Goal: Transaction & Acquisition: Purchase product/service

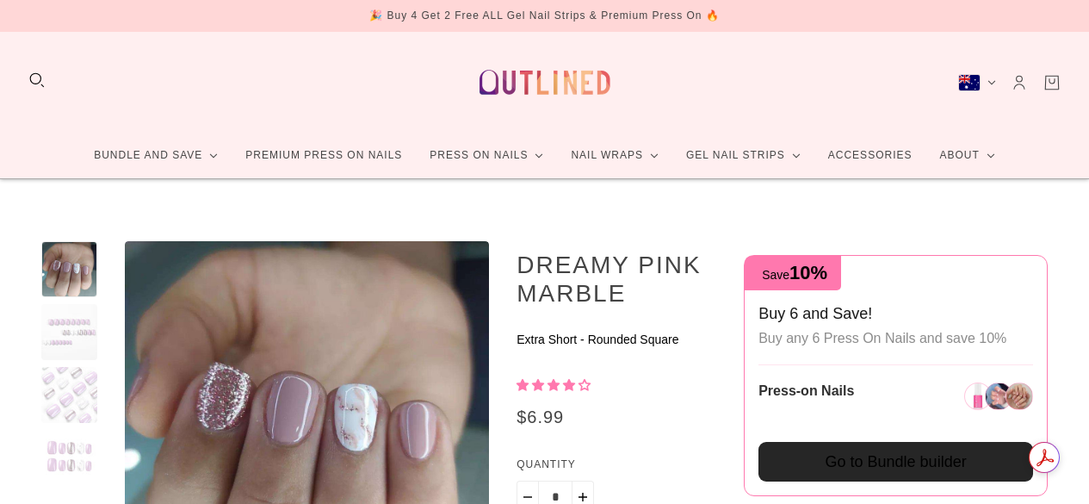
click at [67, 252] on div at bounding box center [69, 423] width 56 height 364
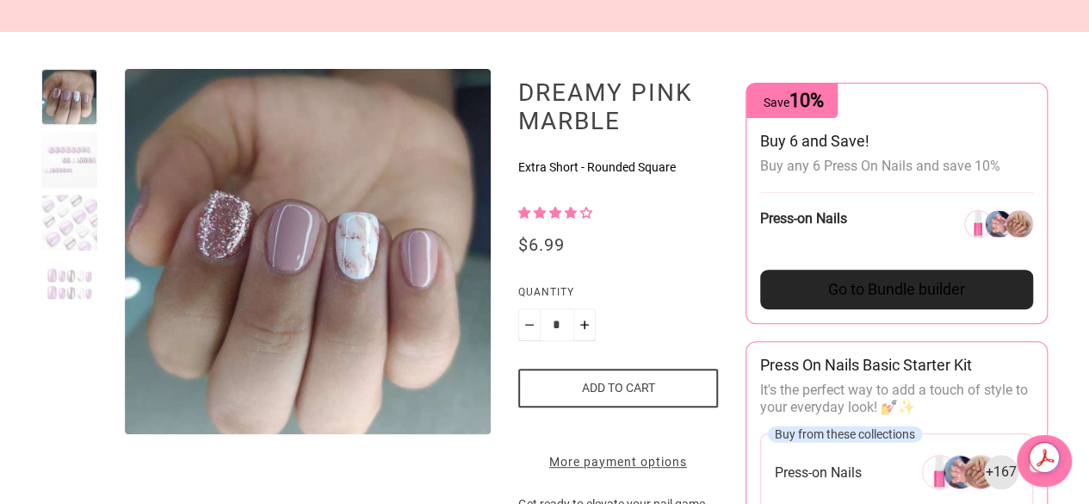
click at [75, 235] on div at bounding box center [69, 223] width 56 height 56
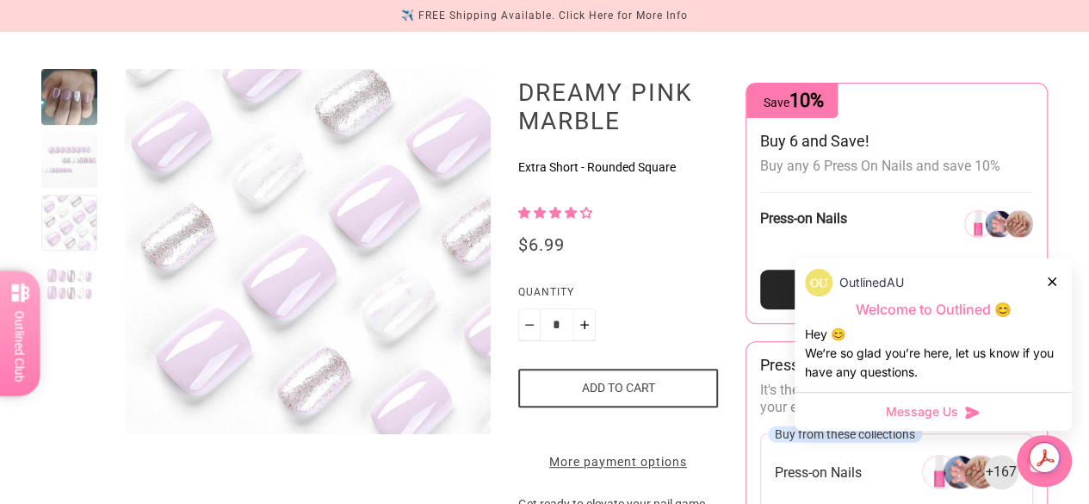
click at [72, 272] on div at bounding box center [69, 285] width 56 height 56
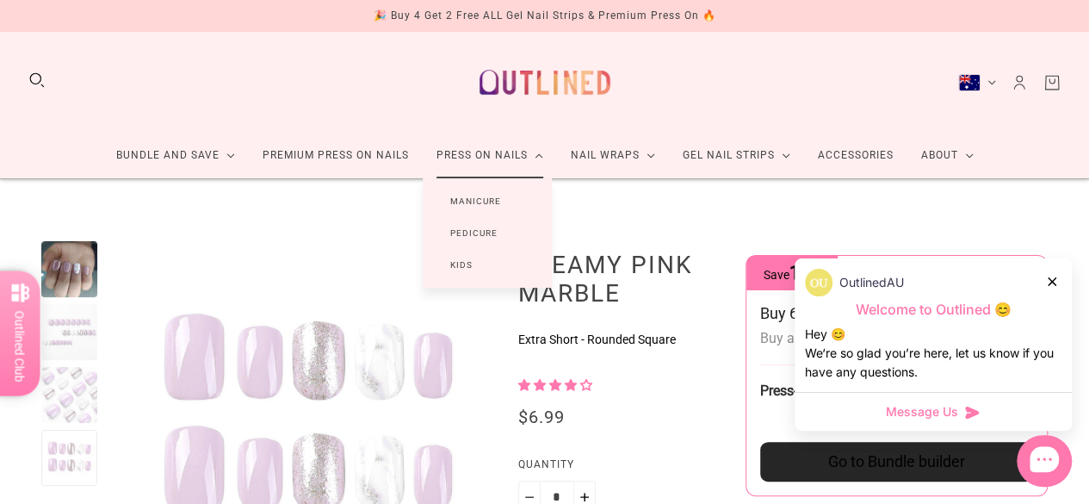
click at [484, 204] on link "Manicure" at bounding box center [476, 201] width 106 height 32
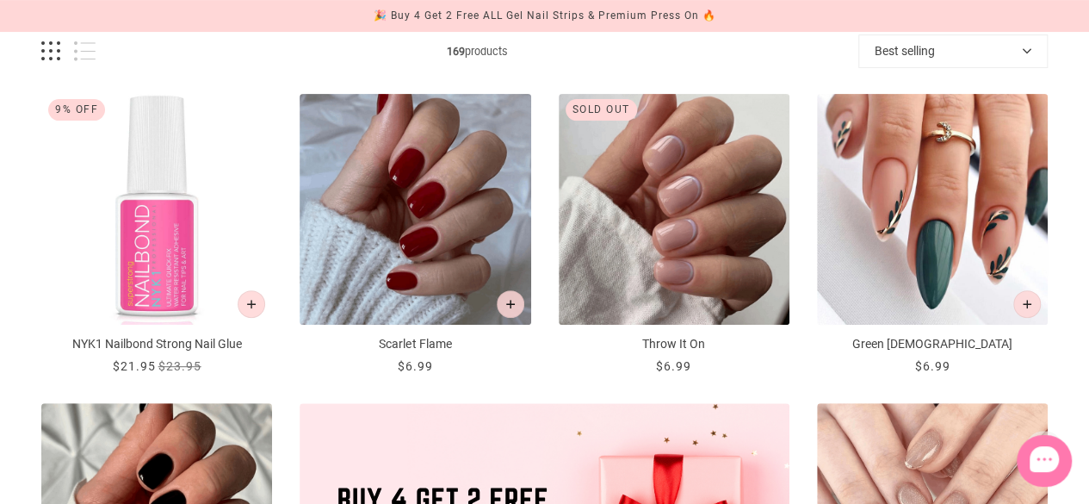
scroll to position [258, 0]
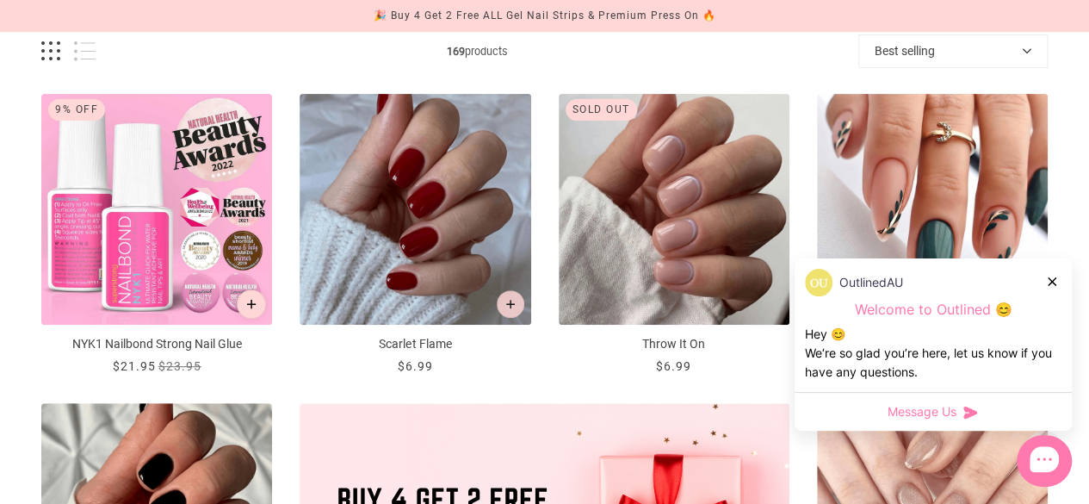
click at [238, 304] on button "Add to cart" at bounding box center [251, 303] width 29 height 29
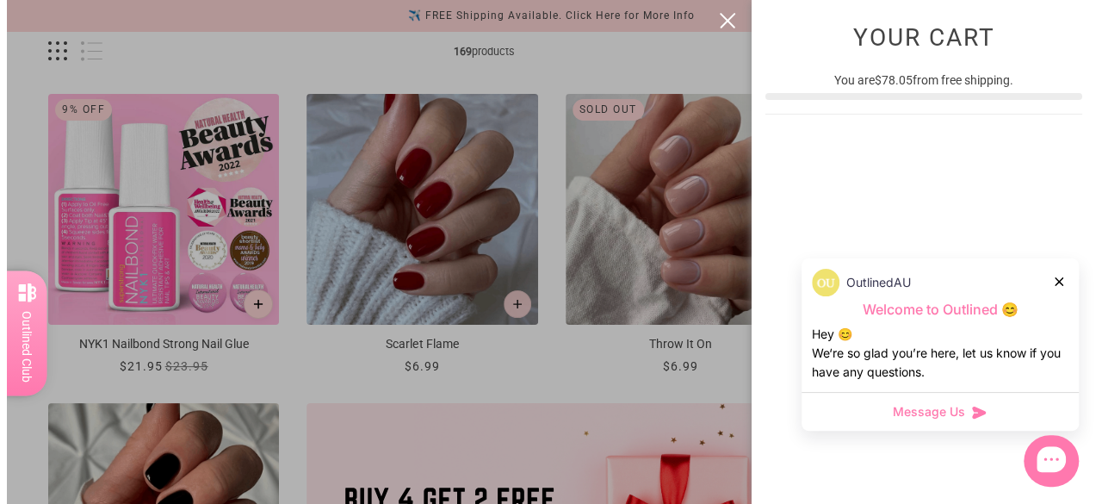
scroll to position [0, 0]
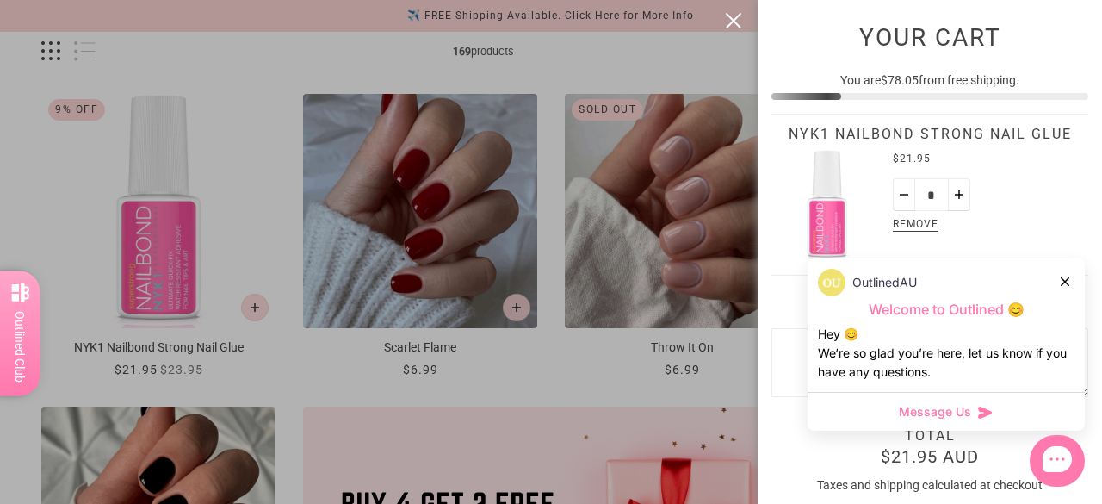
click at [611, 363] on div at bounding box center [551, 252] width 1102 height 504
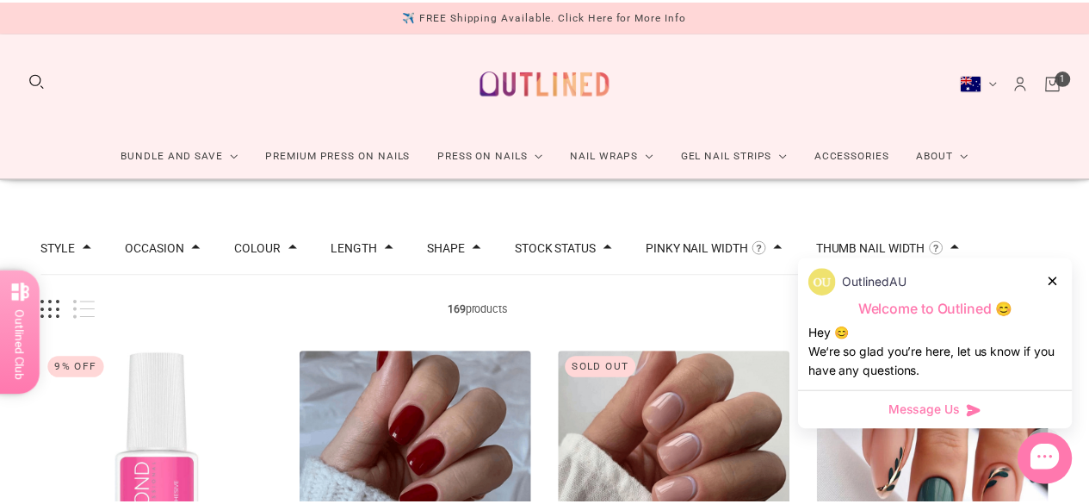
scroll to position [258, 0]
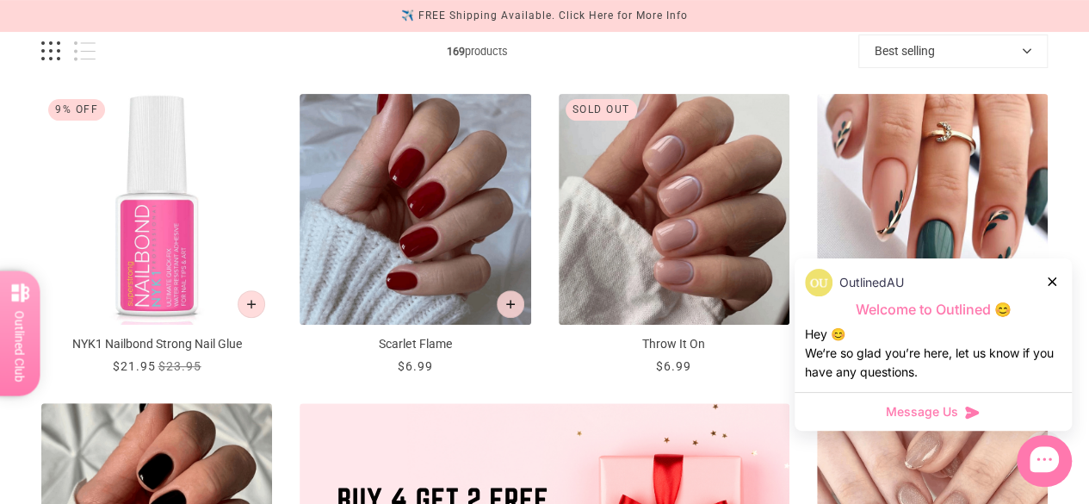
click at [1054, 285] on icon at bounding box center [1052, 281] width 9 height 9
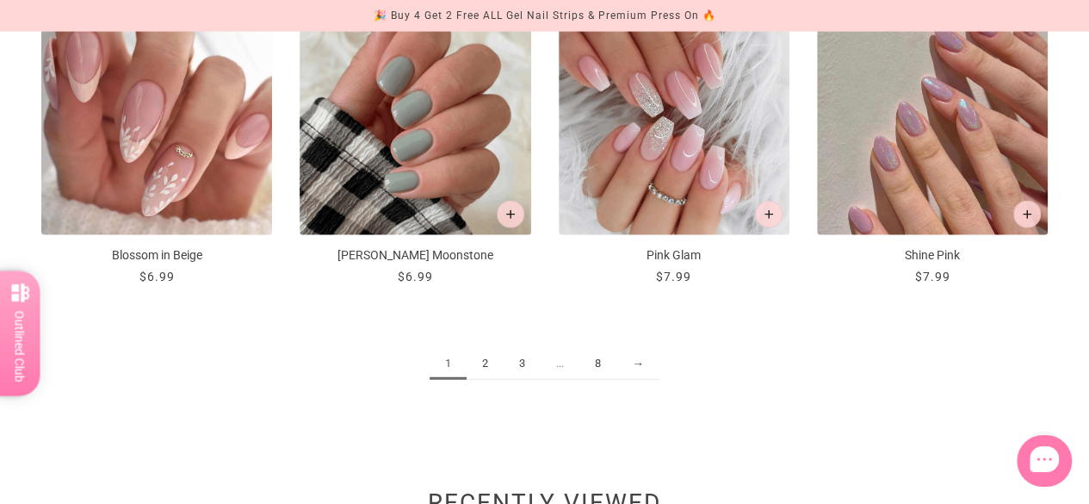
scroll to position [1808, 0]
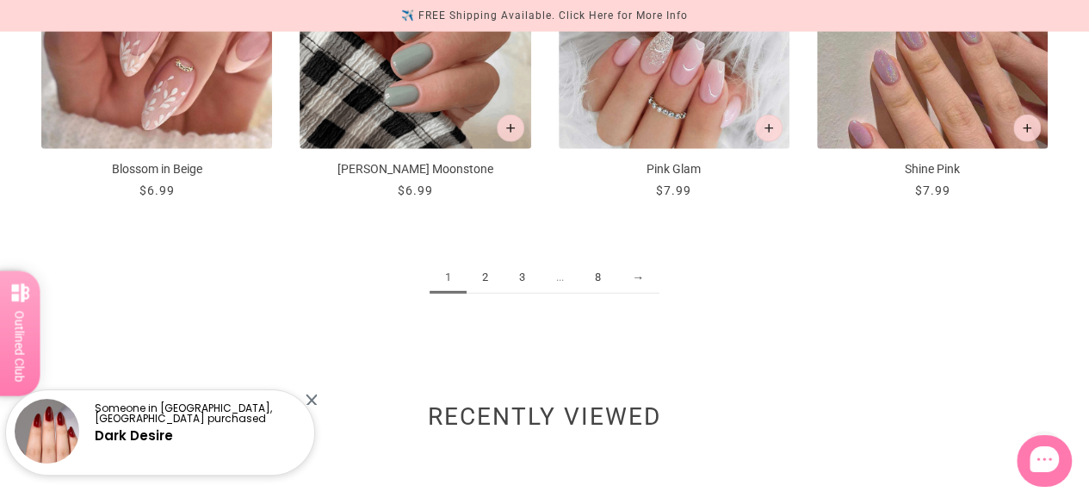
click at [625, 278] on link "→" at bounding box center [638, 278] width 43 height 32
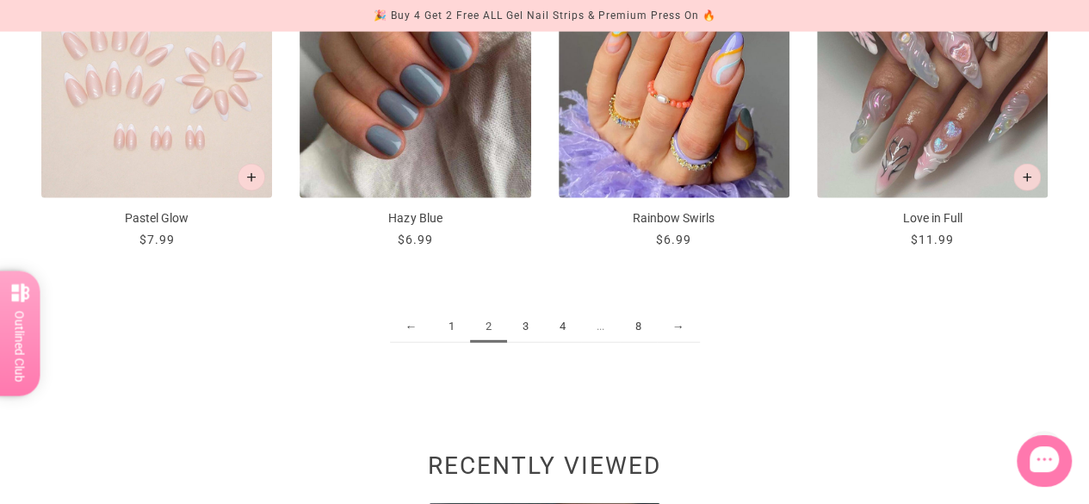
scroll to position [2067, 0]
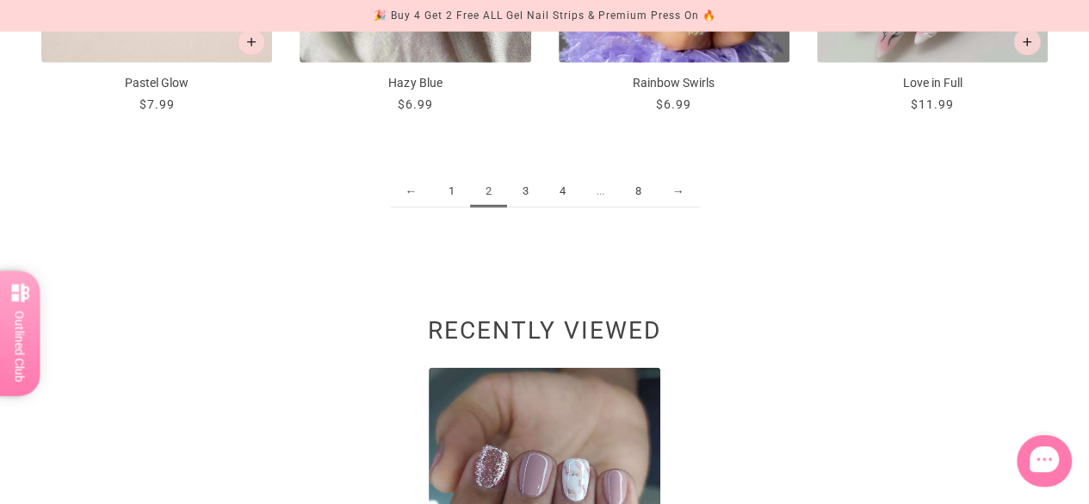
click at [684, 189] on link "→" at bounding box center [678, 192] width 43 height 32
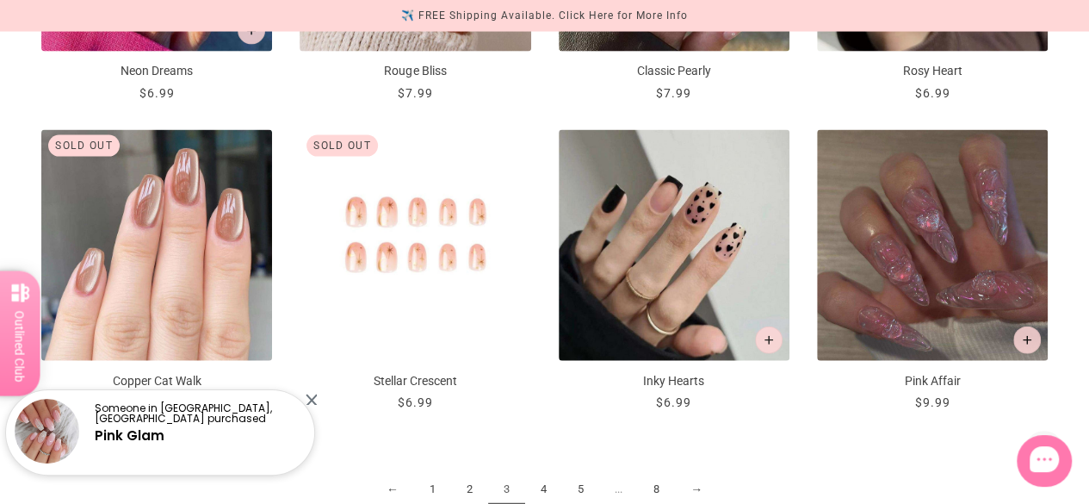
scroll to position [1808, 0]
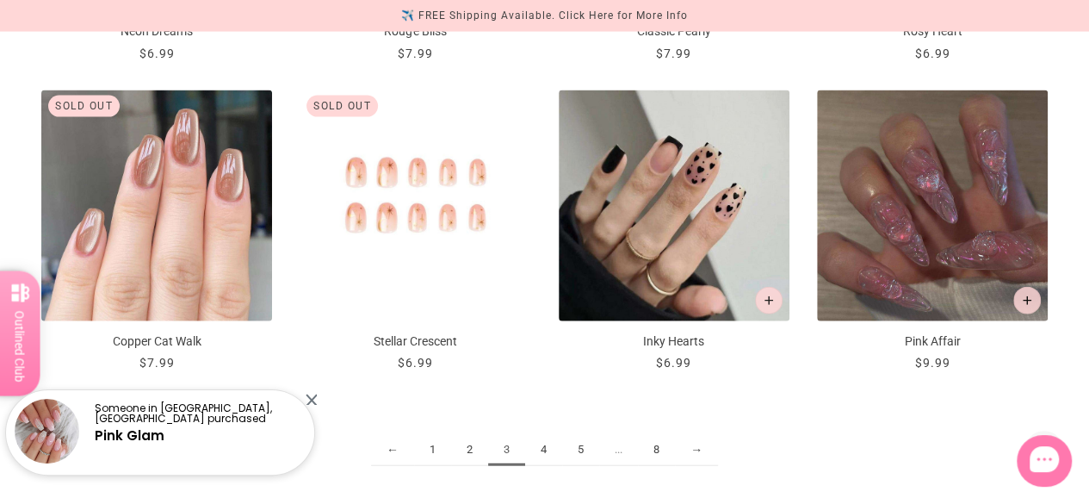
click at [692, 440] on link "→" at bounding box center [696, 450] width 43 height 32
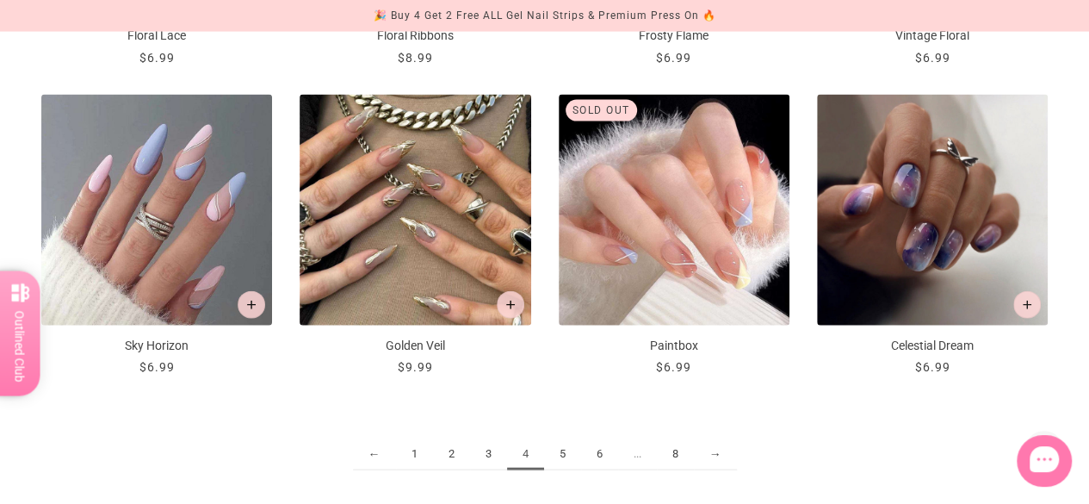
scroll to position [1895, 0]
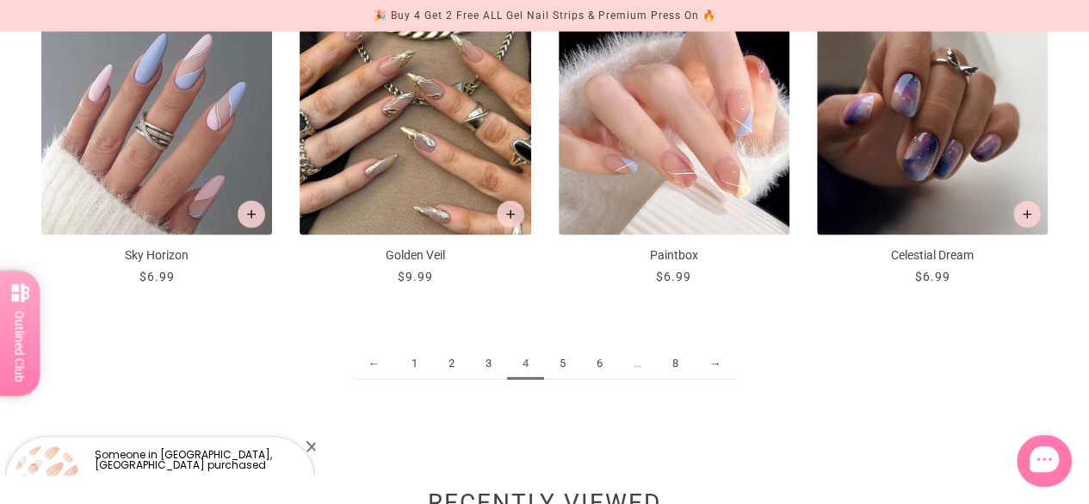
click at [707, 363] on link "→" at bounding box center [715, 364] width 43 height 32
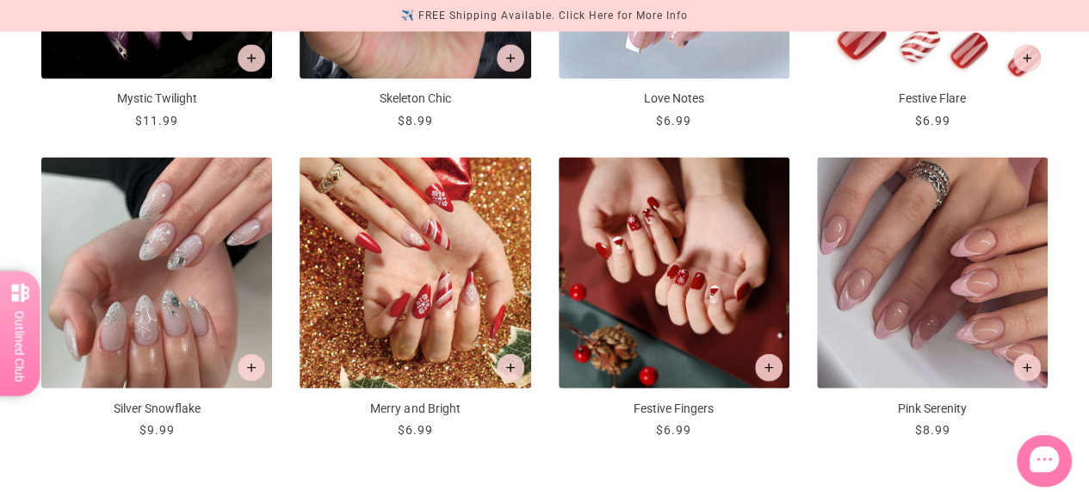
scroll to position [1895, 0]
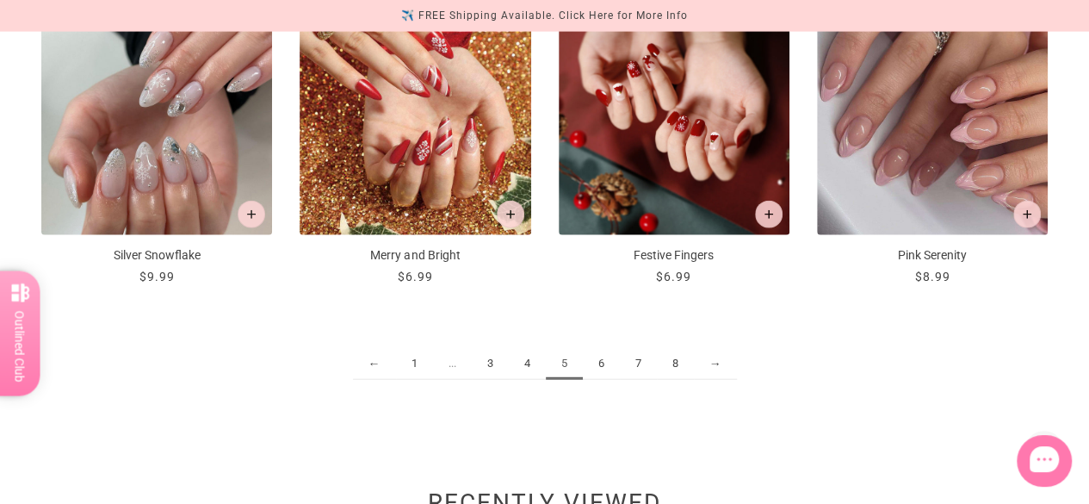
click at [605, 364] on link "6" at bounding box center [601, 364] width 37 height 32
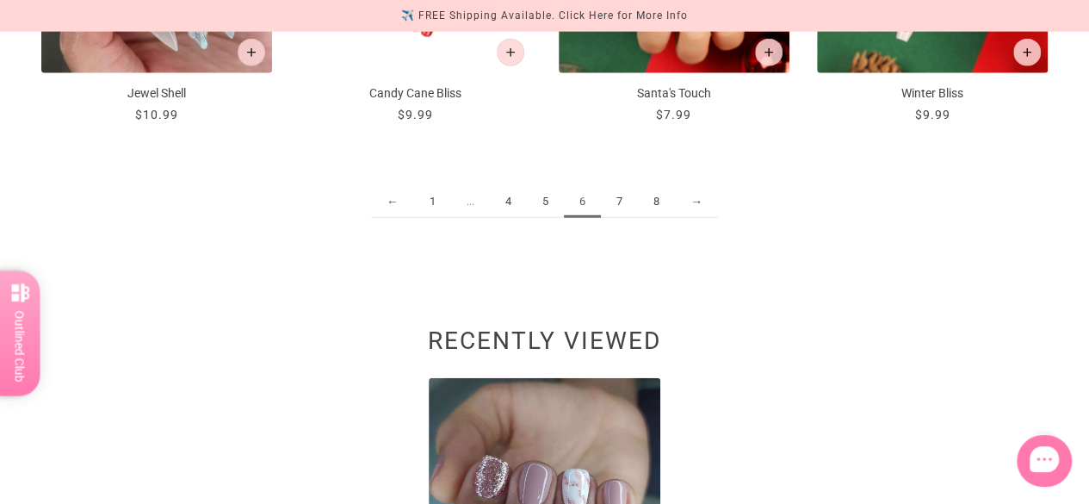
scroll to position [2067, 0]
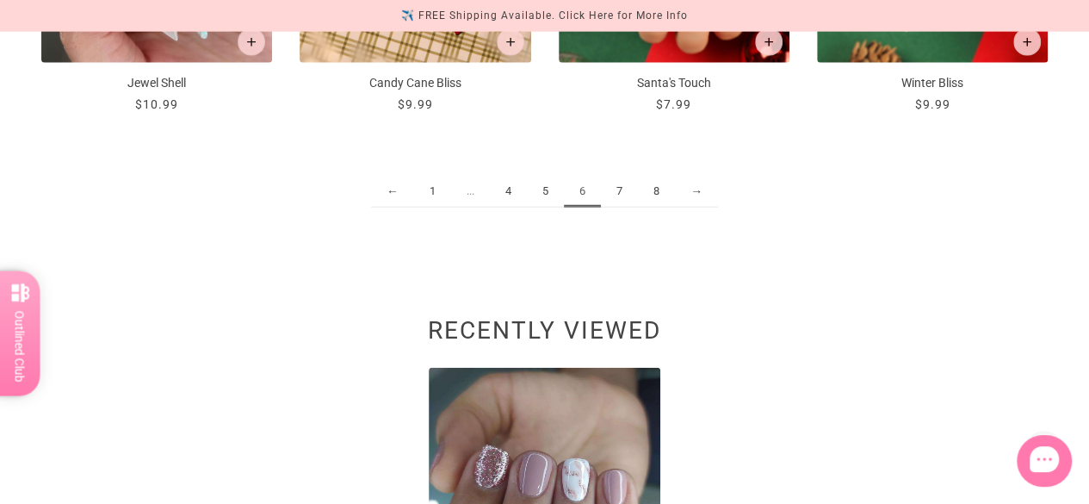
click at [693, 187] on link "→" at bounding box center [696, 192] width 43 height 32
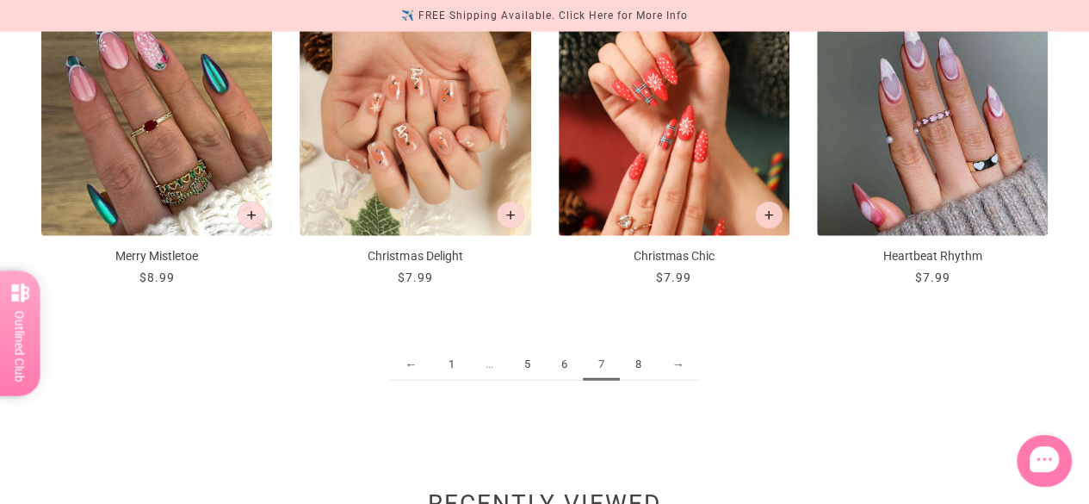
scroll to position [1895, 0]
click at [680, 361] on link "→" at bounding box center [678, 364] width 43 height 32
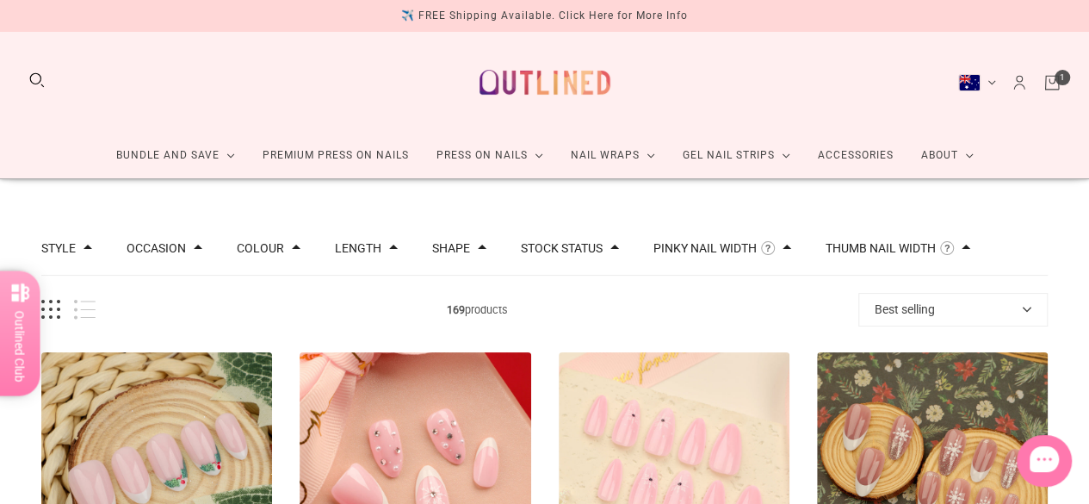
click at [344, 256] on div "Length" at bounding box center [366, 248] width 63 height 18
click at [360, 246] on button "Length" at bounding box center [358, 248] width 47 height 12
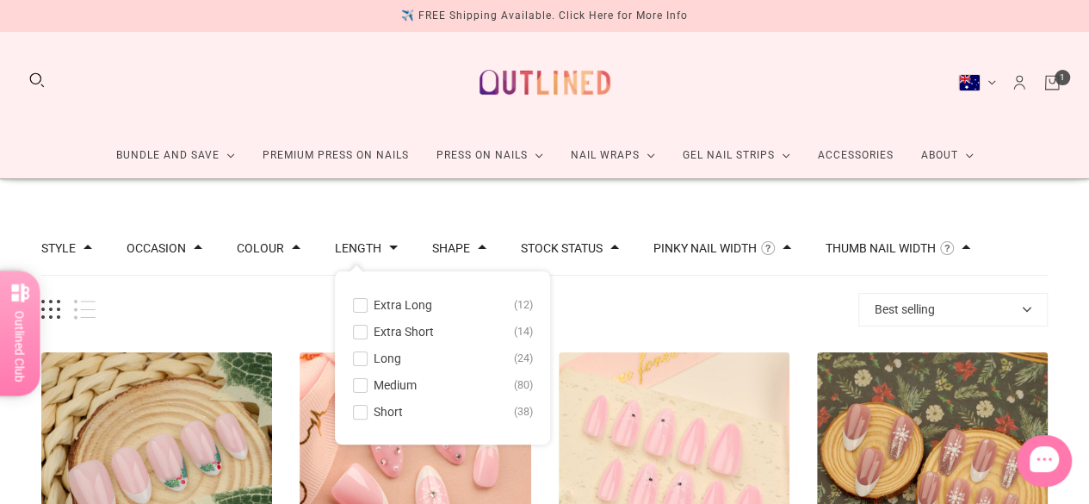
click at [388, 407] on span "Short" at bounding box center [388, 412] width 29 height 14
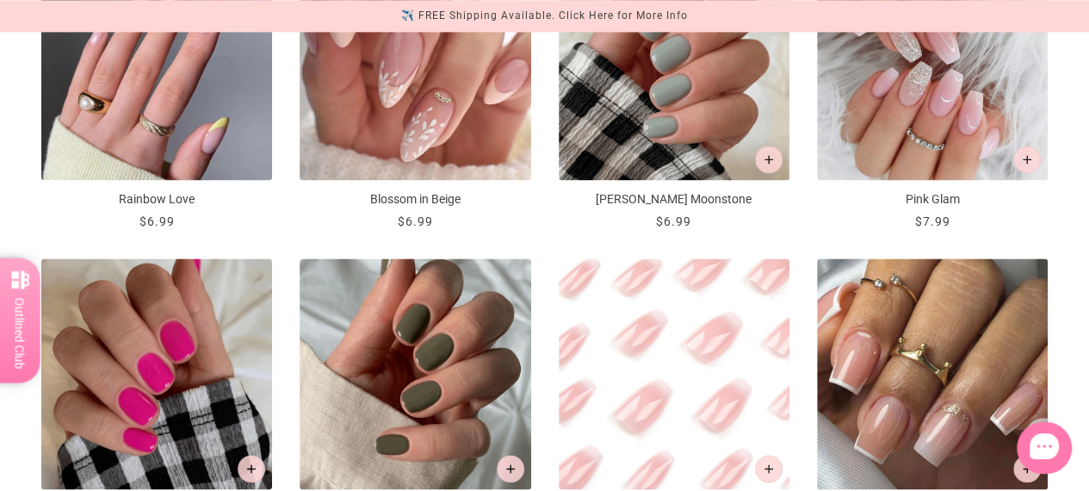
scroll to position [1206, 0]
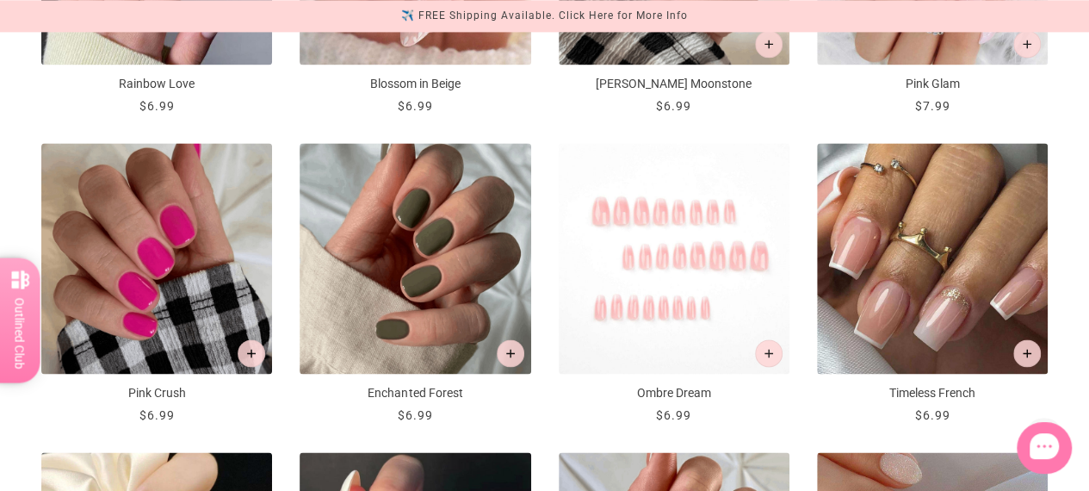
drag, startPoint x: 654, startPoint y: 282, endPoint x: 623, endPoint y: 406, distance: 127.0
click at [623, 406] on div "$6.99" at bounding box center [674, 415] width 231 height 18
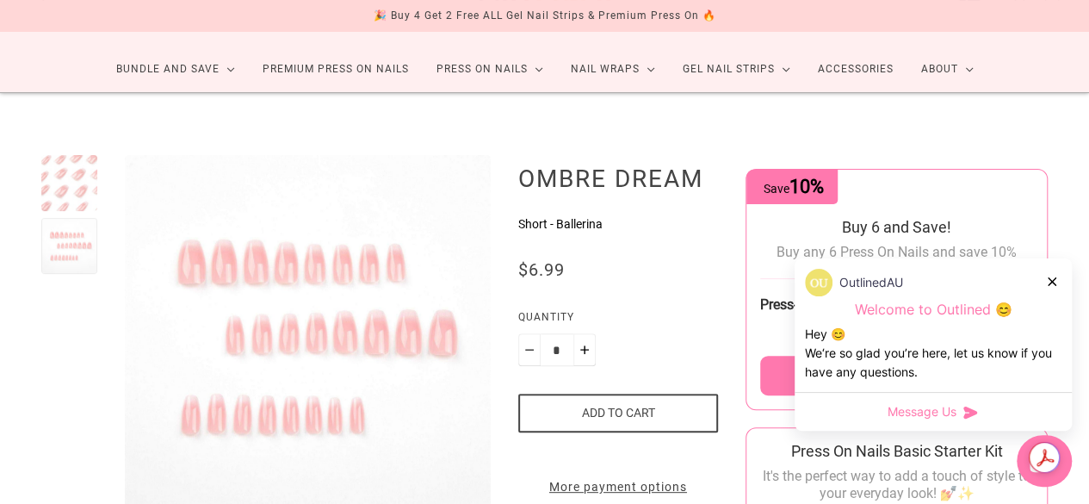
click at [631, 416] on button "Add to cart" at bounding box center [618, 413] width 201 height 39
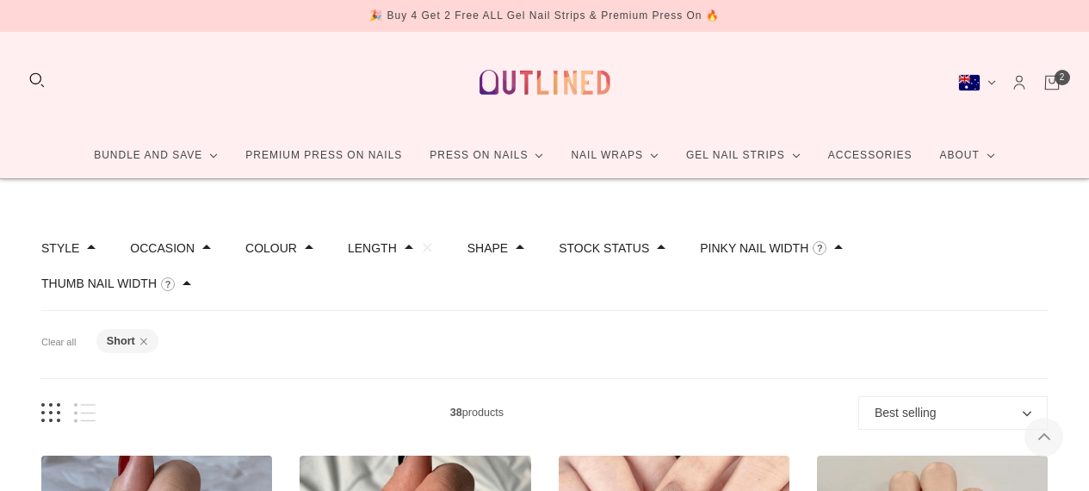
scroll to position [1206, 0]
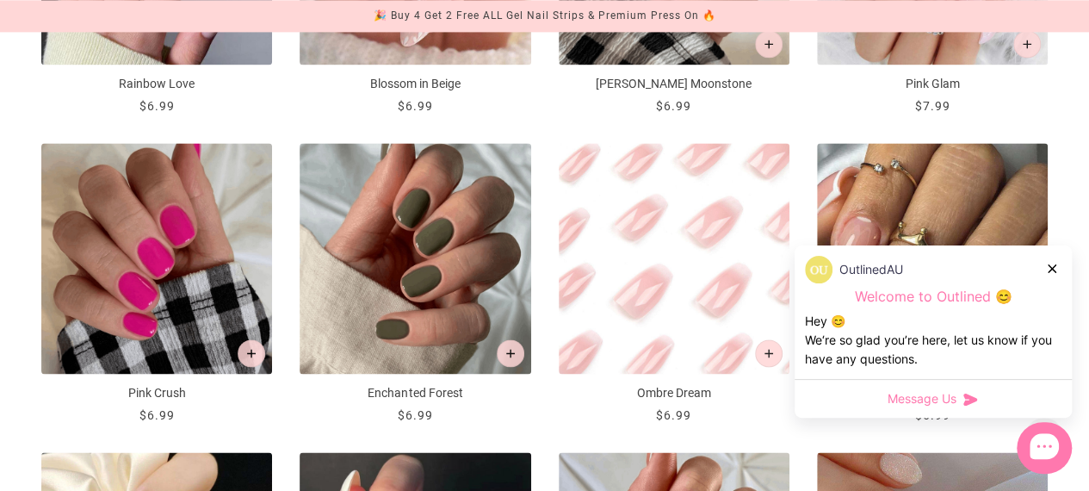
click at [1048, 272] on icon at bounding box center [1052, 268] width 9 height 9
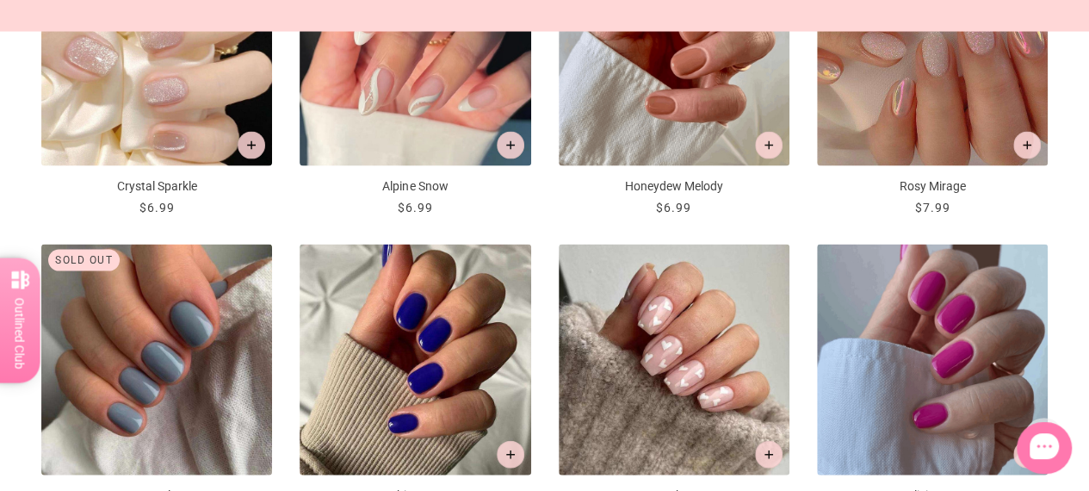
scroll to position [2067, 0]
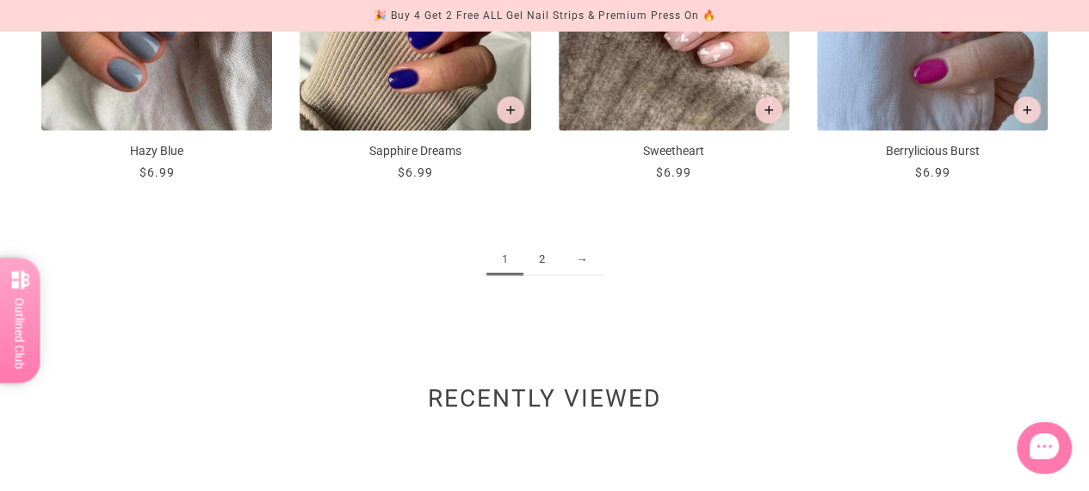
click at [546, 257] on link "2" at bounding box center [542, 260] width 37 height 32
